Goal: Check status: Check status

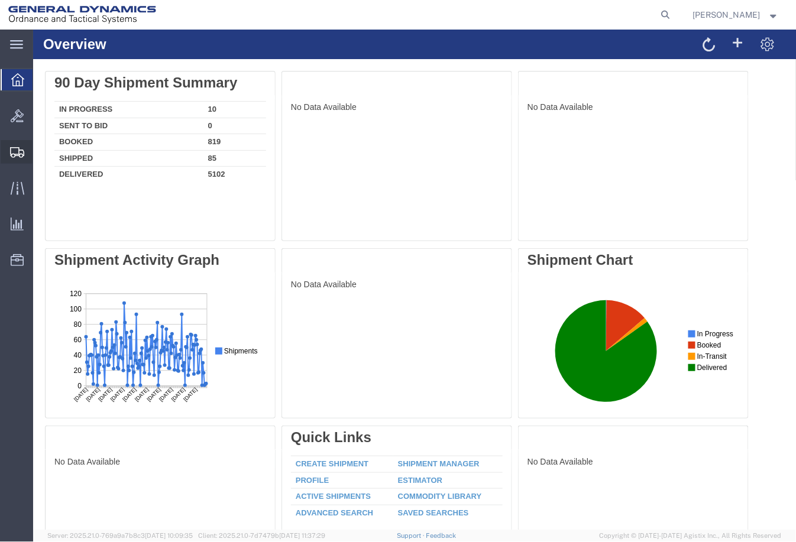
click at [0, 0] on span "Shipment Manager" at bounding box center [0, 0] width 0 height 0
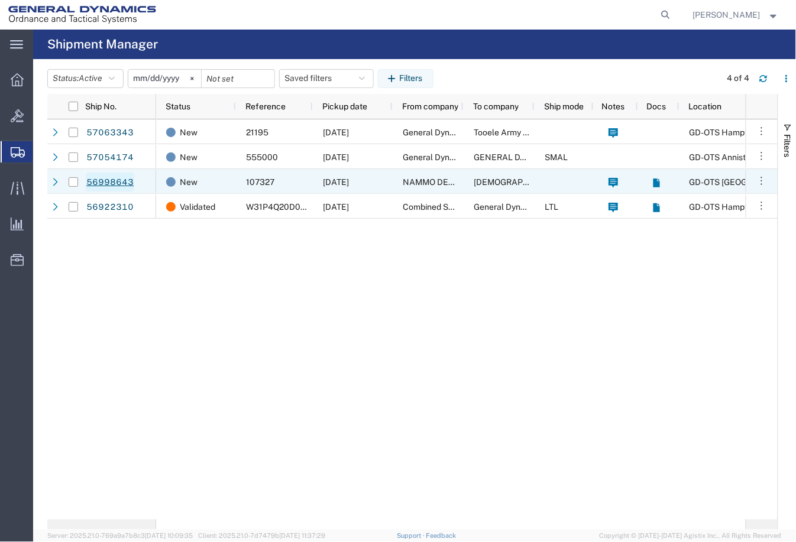
click at [114, 184] on link "56998643" at bounding box center [110, 182] width 48 height 19
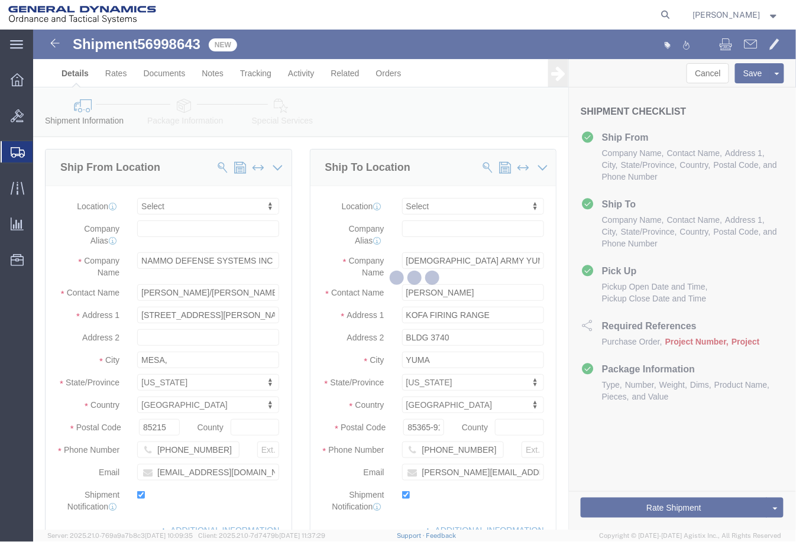
select select
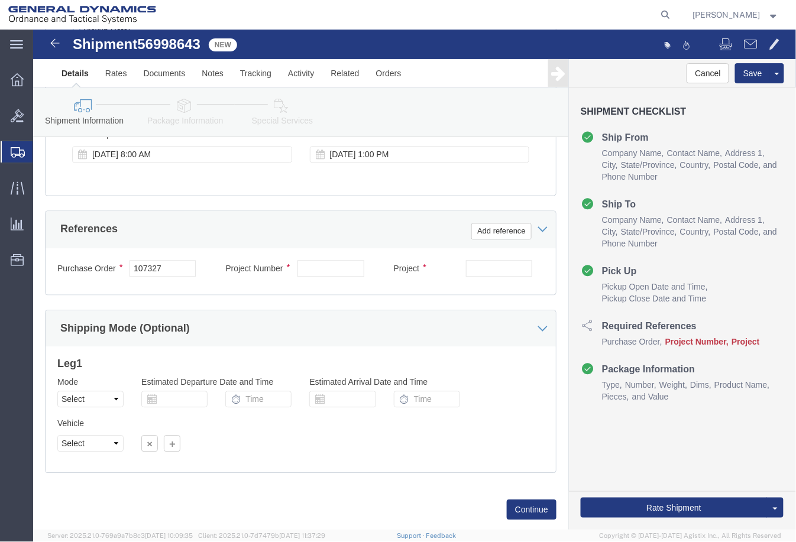
scroll to position [580, 0]
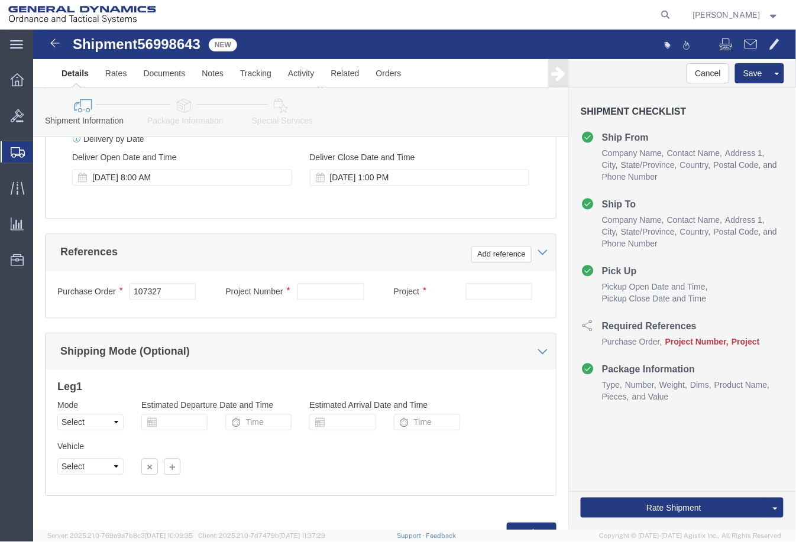
drag, startPoint x: 139, startPoint y: 279, endPoint x: 139, endPoint y: 273, distance: 6.5
click div "Purchase Order 107327"
drag, startPoint x: 139, startPoint y: 268, endPoint x: 40, endPoint y: 267, distance: 99.3
click div "Purchase Order 107327"
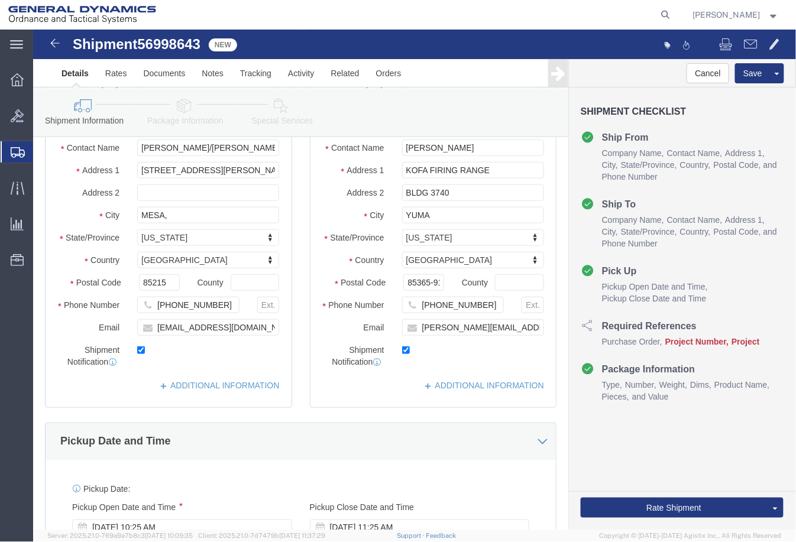
scroll to position [0, 0]
